Goal: Information Seeking & Learning: Understand process/instructions

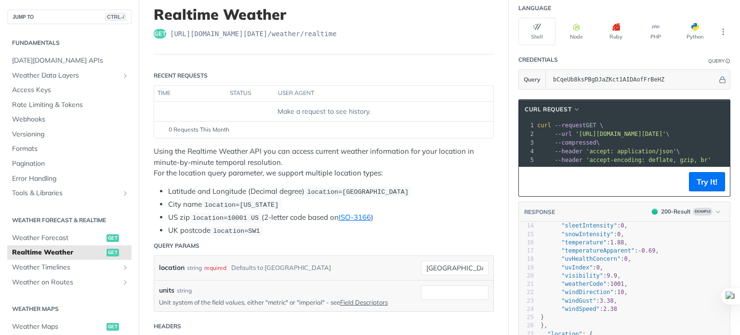
scroll to position [37, 0]
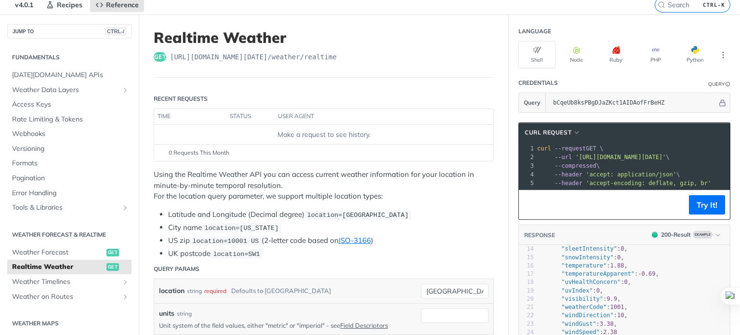
click at [268, 214] on li "Latitude and Longitude (Decimal degree) location=42.3478, -71.0466" at bounding box center [331, 214] width 326 height 11
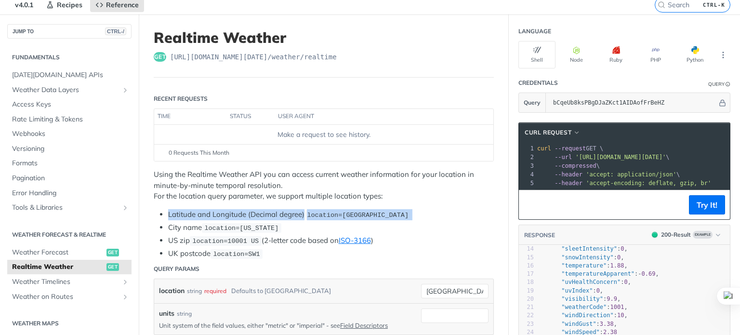
click at [268, 214] on li "Latitude and Longitude (Decimal degree) location=42.3478, -71.0466" at bounding box center [331, 214] width 326 height 11
click at [282, 201] on div "Using the Realtime Weather API you can access current weather information for y…" at bounding box center [324, 214] width 340 height 90
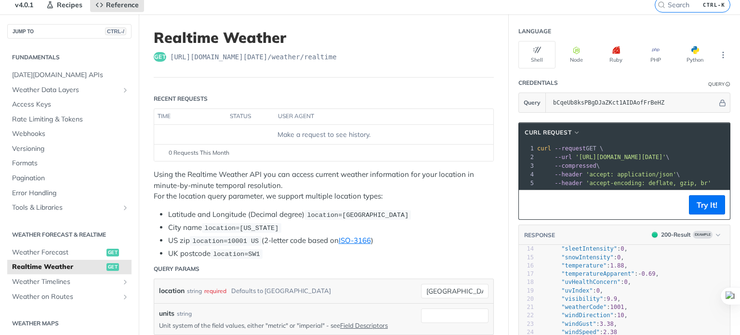
click at [292, 183] on body "Jump to Content Reference Recipes FAQs Help Center Blog API Status Recipes Refe…" at bounding box center [370, 167] width 740 height 335
click at [292, 334] on div at bounding box center [370, 335] width 740 height 0
click at [416, 184] on p "Using the Realtime Weather API you can access current weather information for y…" at bounding box center [324, 185] width 340 height 33
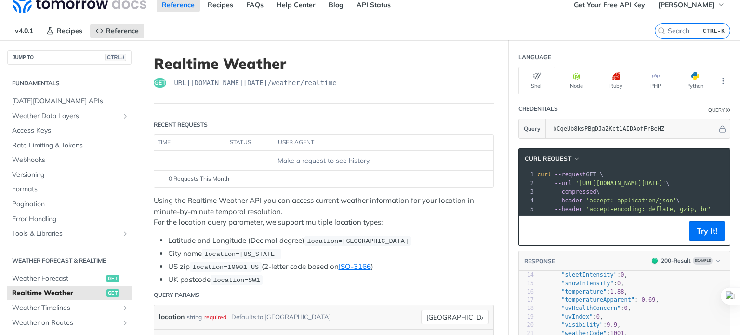
scroll to position [0, 0]
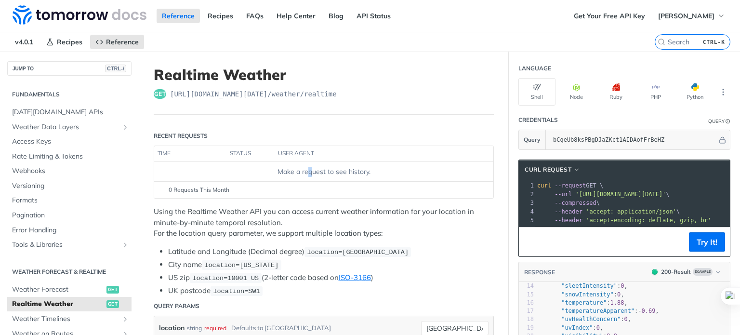
click at [308, 169] on div "Make a request to see history." at bounding box center [324, 172] width 332 height 10
click at [345, 169] on div "Make a request to see history." at bounding box center [324, 172] width 332 height 10
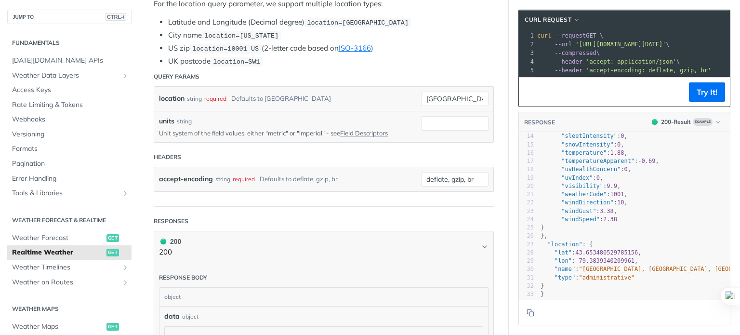
scroll to position [241, 0]
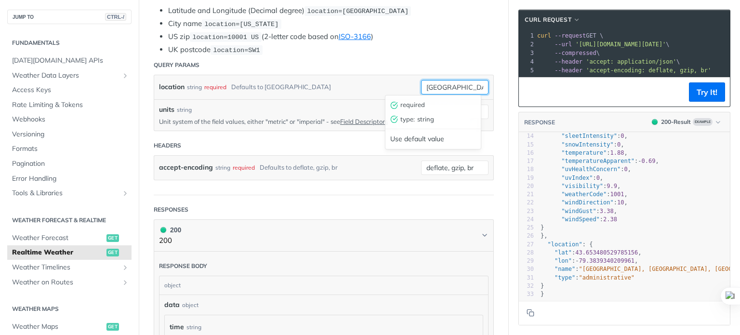
click at [457, 88] on input "[GEOGRAPHIC_DATA]" at bounding box center [454, 87] width 67 height 14
click at [361, 88] on div "location string required Defaults to toronto" at bounding box center [283, 87] width 248 height 14
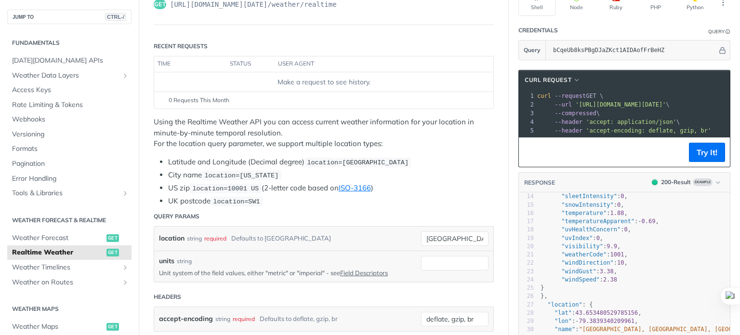
scroll to position [48, 0]
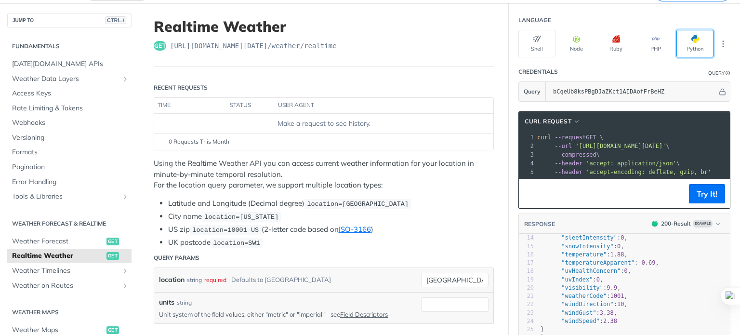
click at [677, 41] on button "Python" at bounding box center [695, 43] width 37 height 27
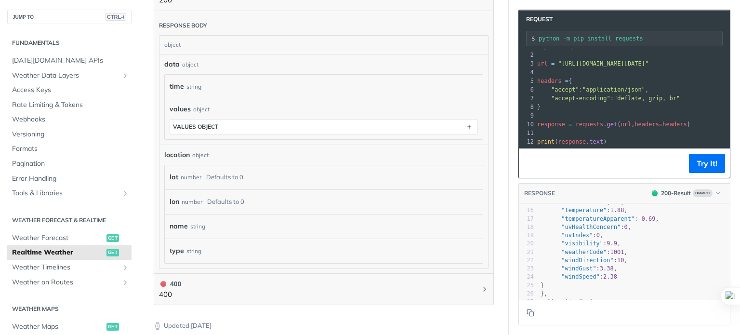
scroll to position [482, 0]
click at [286, 175] on div "lat number Defaults to 0" at bounding box center [319, 177] width 299 height 14
click at [249, 220] on div "name string" at bounding box center [319, 226] width 299 height 14
click at [221, 257] on div "type string" at bounding box center [324, 250] width 318 height 25
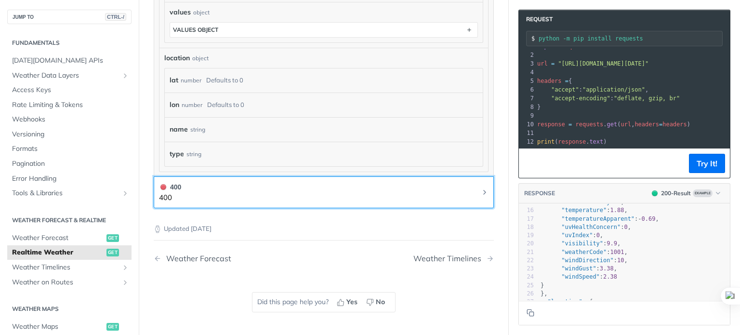
click at [422, 190] on button "400 400" at bounding box center [324, 193] width 330 height 22
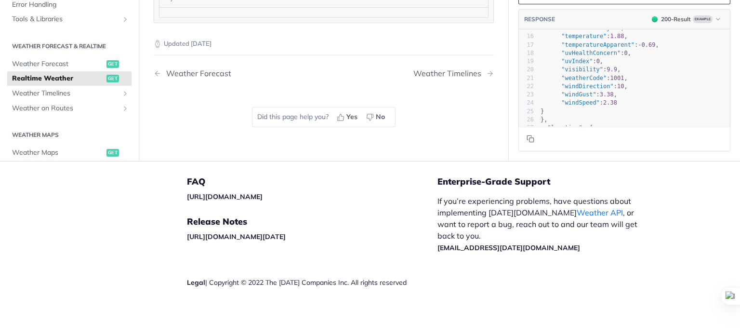
scroll to position [555, 0]
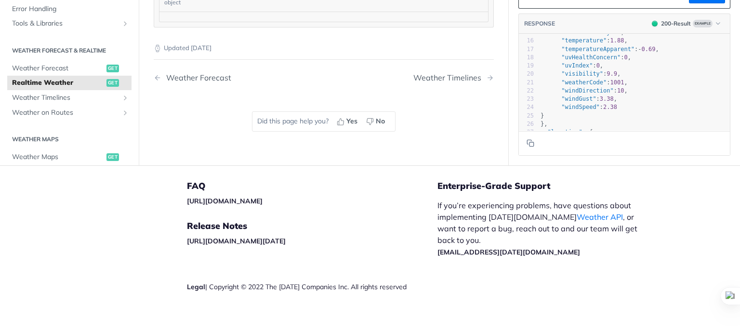
click at [72, 78] on span "Realtime Weather" at bounding box center [58, 83] width 92 height 10
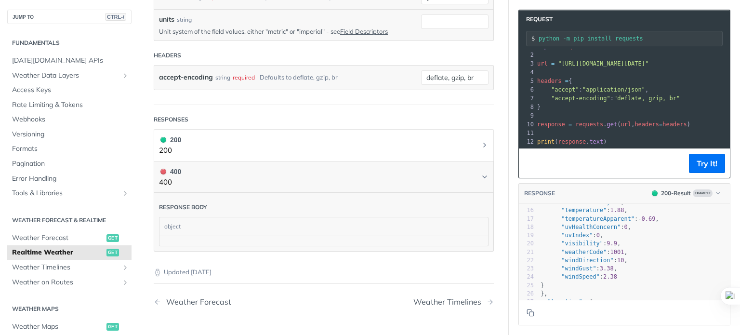
scroll to position [314, 0]
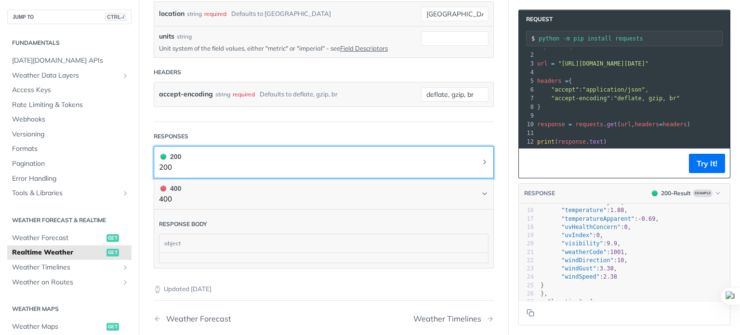
click at [343, 152] on button "200 200" at bounding box center [324, 162] width 330 height 22
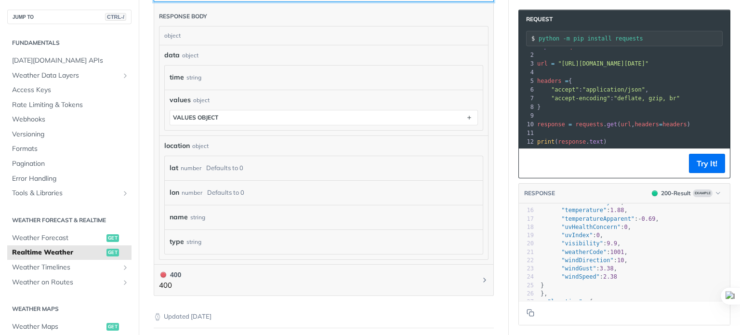
scroll to position [507, 0]
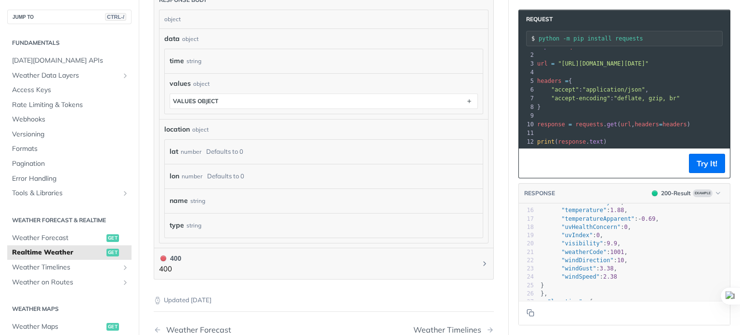
click at [322, 148] on div "lat number Defaults to 0" at bounding box center [319, 152] width 299 height 14
click at [180, 164] on div "lon number Defaults to 0" at bounding box center [324, 176] width 318 height 25
click at [178, 145] on div "lat number Defaults to 0" at bounding box center [319, 152] width 299 height 14
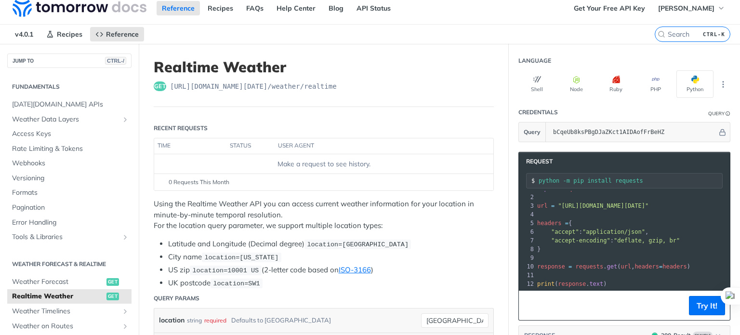
scroll to position [0, 0]
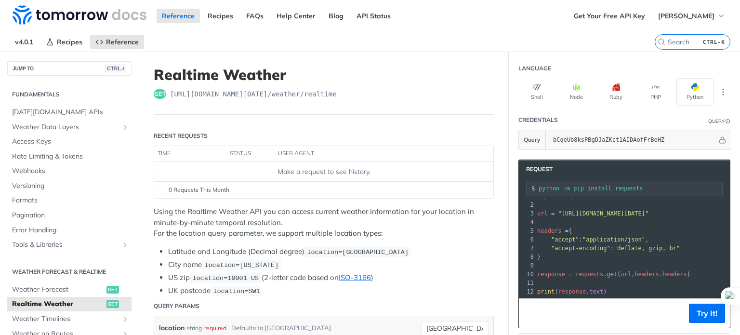
click at [332, 168] on div "Make a request to see history." at bounding box center [324, 172] width 332 height 10
click at [204, 188] on span "0 Requests This Month" at bounding box center [199, 190] width 61 height 9
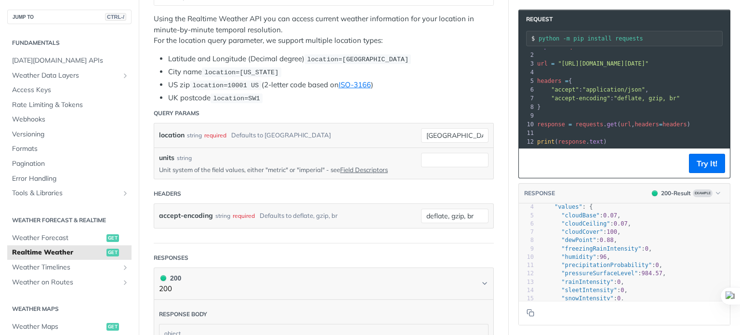
scroll to position [0, 0]
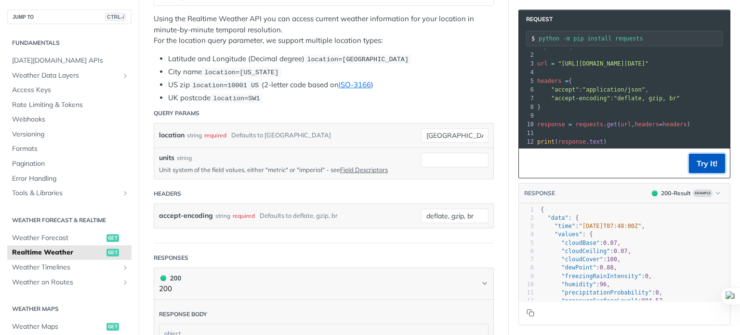
click at [706, 165] on button "Try It!" at bounding box center [707, 163] width 36 height 19
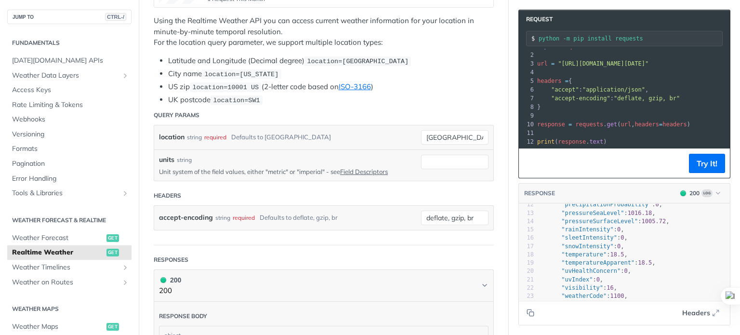
scroll to position [0, 0]
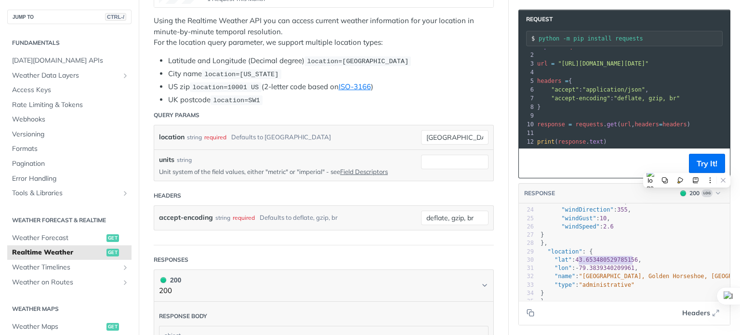
type textarea "43.653480529785156"
drag, startPoint x: 626, startPoint y: 252, endPoint x: 569, endPoint y: 256, distance: 57.5
click at [569, 256] on div "1 { 2 "data" : { 3 "time" : "2025-09-19T04:21:00Z" , 4 "values" : { 5 "altimete…" at bounding box center [634, 160] width 191 height 291
click at [713, 317] on button "Headers" at bounding box center [701, 313] width 48 height 14
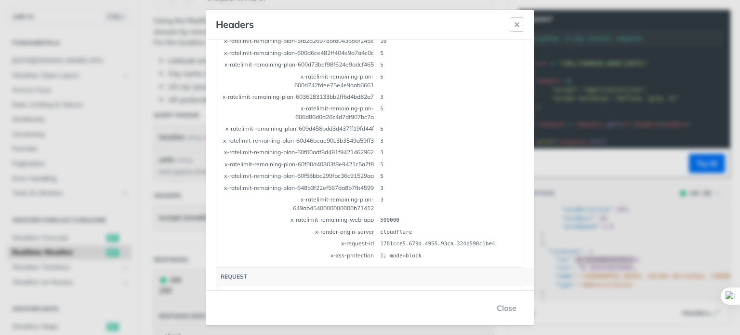
click at [515, 29] on button "button" at bounding box center [517, 24] width 14 height 14
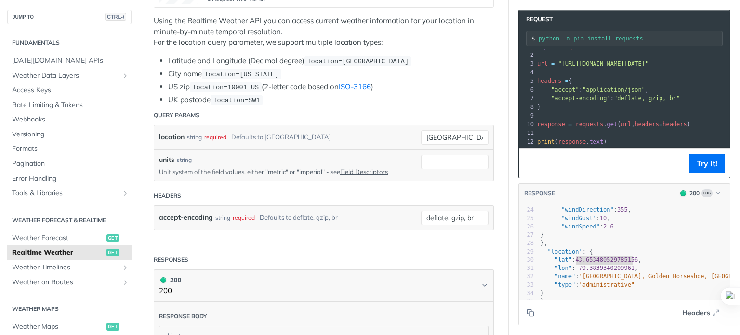
click at [492, 242] on article "Realtime Weather get https://api.tomorrow.io/v4 /weather/realtime Recent Reques…" at bounding box center [324, 296] width 370 height 875
click at [575, 256] on span "43.653480529785156" at bounding box center [606, 259] width 63 height 7
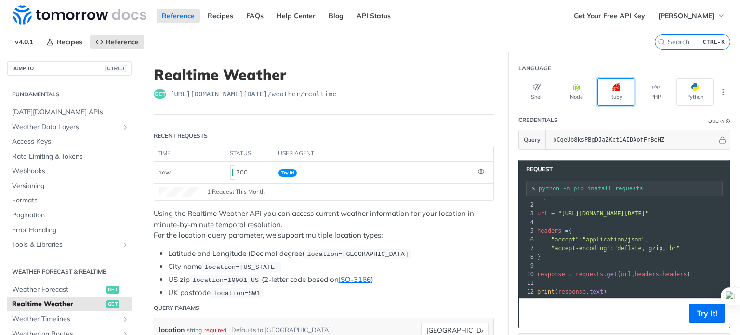
click at [598, 87] on button "Ruby" at bounding box center [616, 91] width 37 height 27
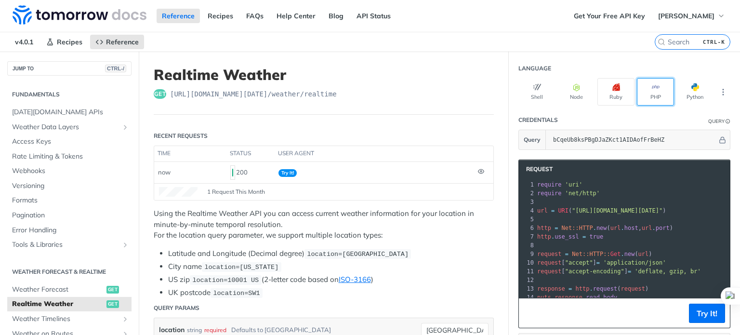
click at [637, 88] on button "PHP" at bounding box center [655, 91] width 37 height 27
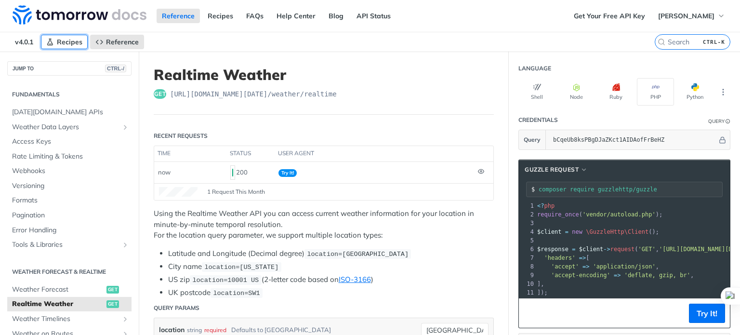
click at [75, 45] on span "Recipes" at bounding box center [70, 42] width 26 height 9
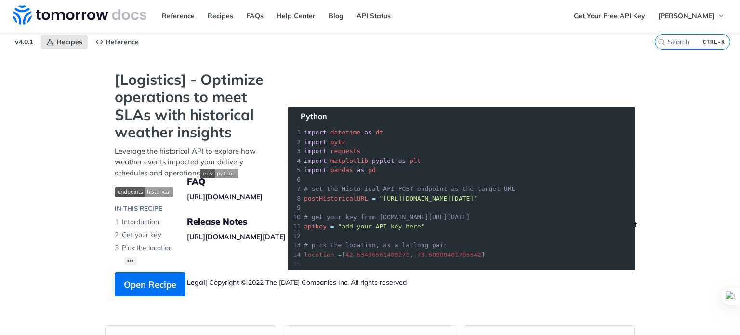
click at [156, 267] on div "[Logistics] - Optimize operations to meet SLAs with historical weather insights…" at bounding box center [192, 188] width 174 height 235
click at [150, 273] on button "Open Recipe" at bounding box center [150, 284] width 71 height 24
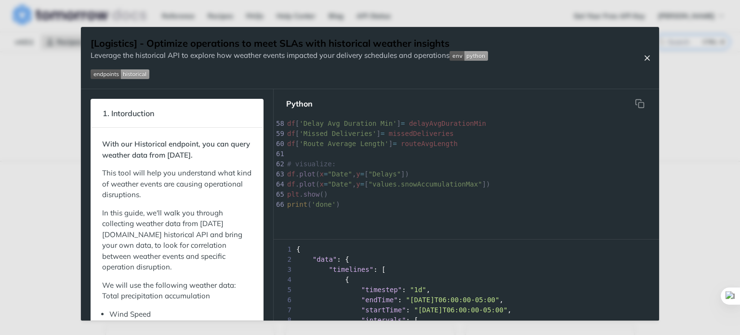
click at [653, 56] on button "Close Recipe" at bounding box center [647, 58] width 14 height 10
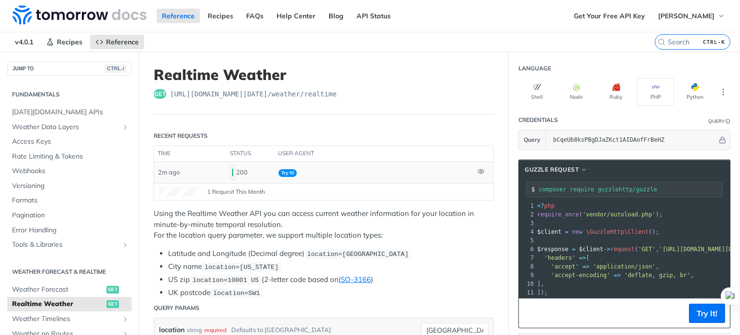
click at [441, 176] on td "Try It!" at bounding box center [375, 172] width 200 height 21
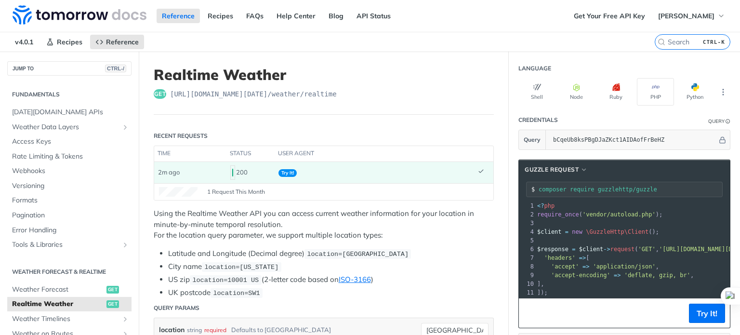
click at [441, 176] on td "Try It!" at bounding box center [375, 172] width 200 height 21
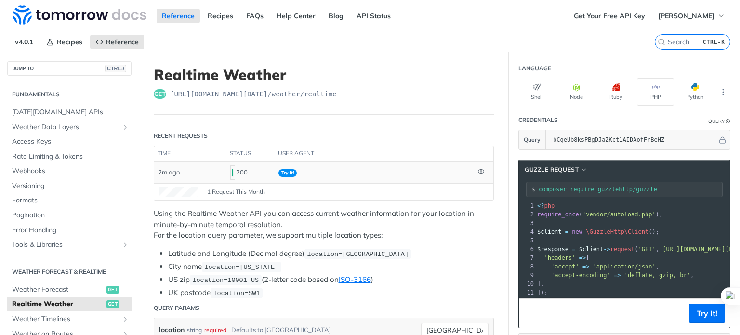
click at [480, 171] on td at bounding box center [483, 172] width 19 height 21
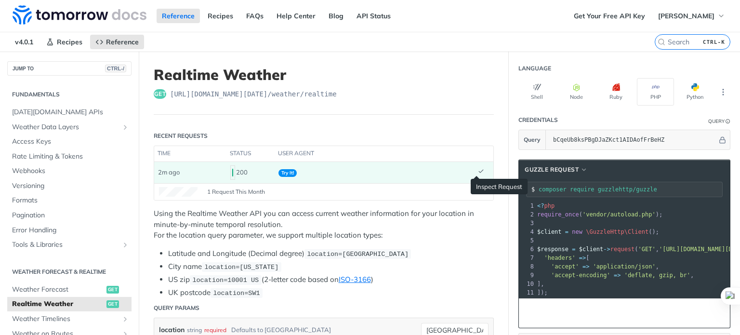
click at [478, 171] on icon at bounding box center [481, 171] width 6 height 6
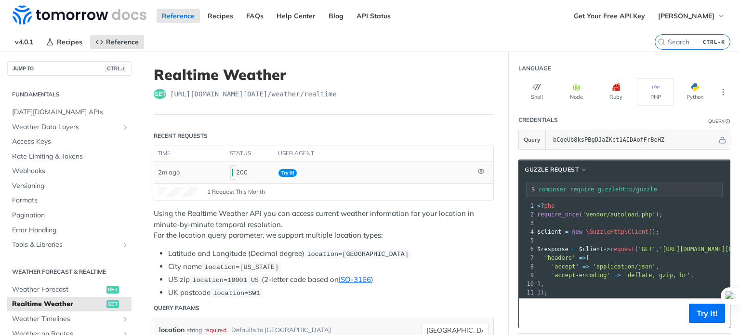
scroll to position [48, 0]
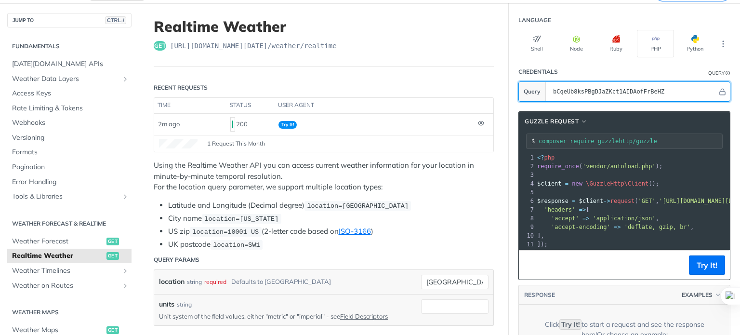
click at [623, 91] on input "bCqeUb8ksPBgDJaZKct1AIDAofFrBeHZ" at bounding box center [632, 91] width 169 height 19
click at [647, 92] on input "bCqeUb8ksPBgDJaZKct1AIDAofFrBeHZ" at bounding box center [632, 91] width 169 height 19
click at [649, 84] on input "bCqeUb8ksPBgDJaZKct1AIDAofFrBeHZ" at bounding box center [632, 91] width 169 height 19
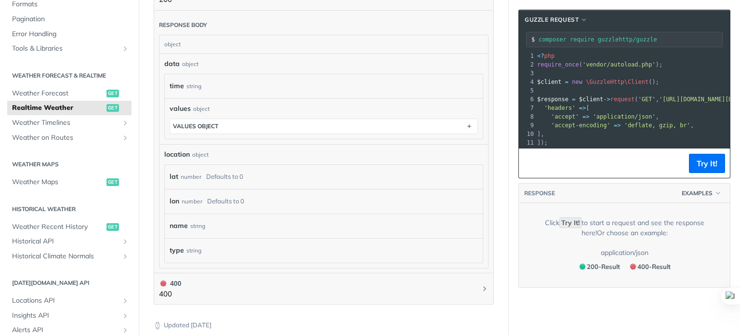
scroll to position [482, 0]
